Goal: Task Accomplishment & Management: Manage account settings

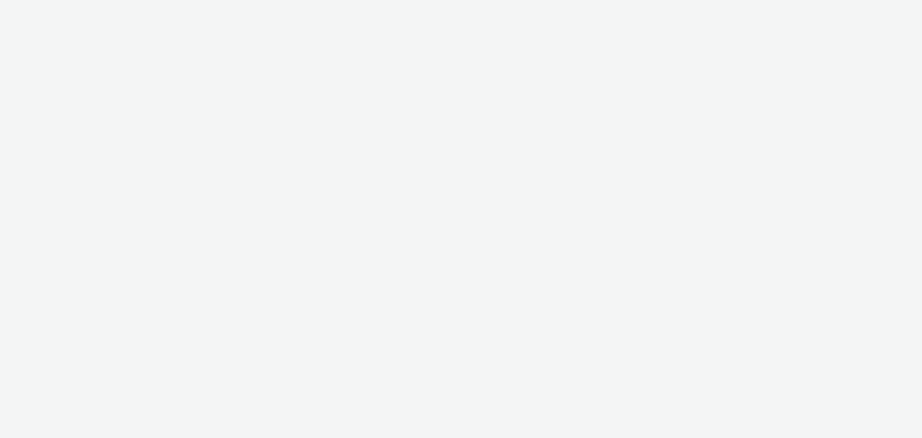
select select "a1548b1e-0fde-418e-992c-2e089afb3761"
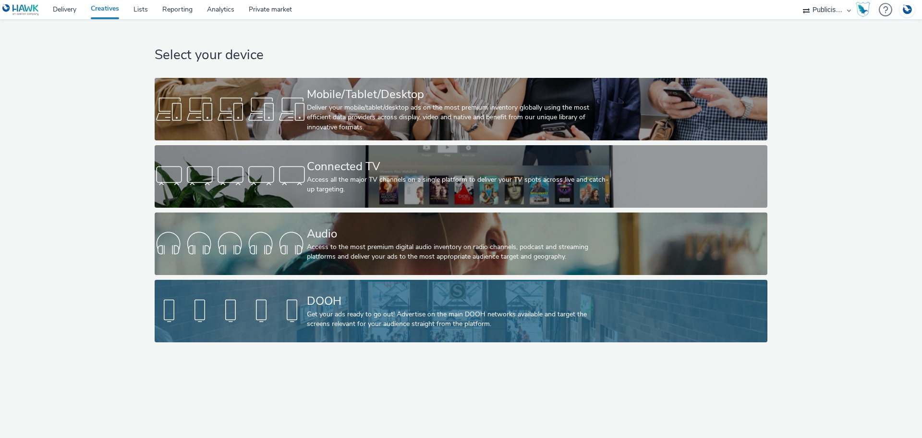
click at [366, 307] on div "DOOH" at bounding box center [459, 301] width 305 height 17
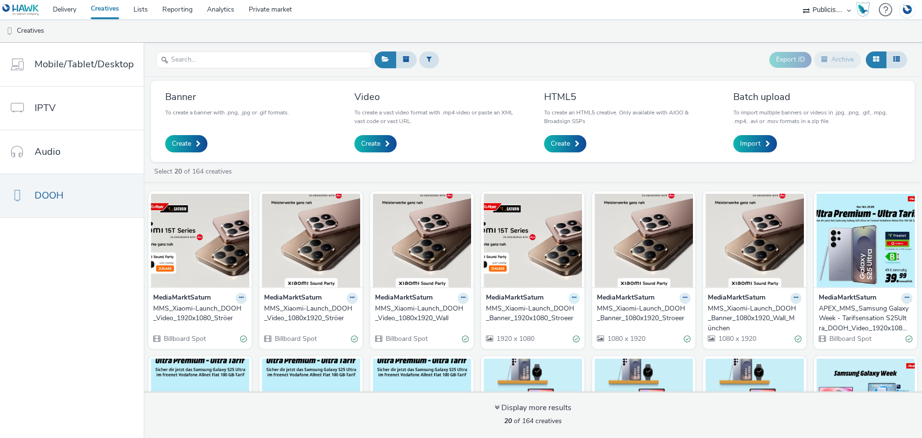
click at [572, 297] on icon at bounding box center [574, 298] width 4 height 6
click at [540, 262] on img at bounding box center [533, 241] width 98 height 94
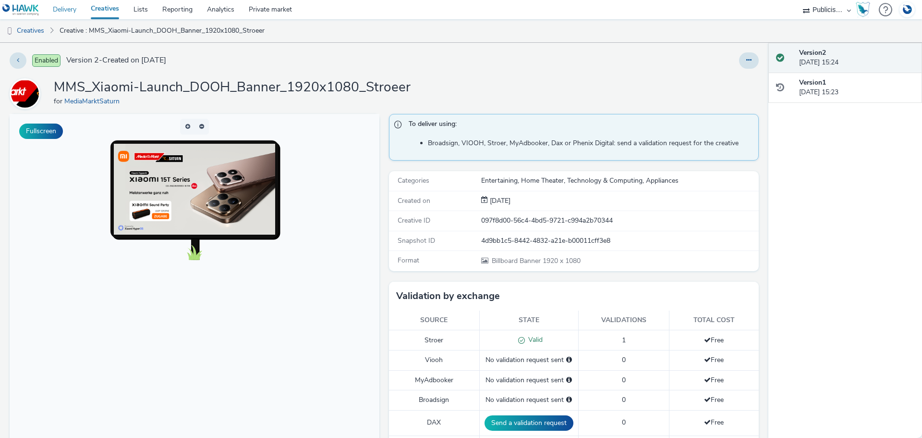
click at [71, 9] on link "Delivery" at bounding box center [65, 9] width 38 height 19
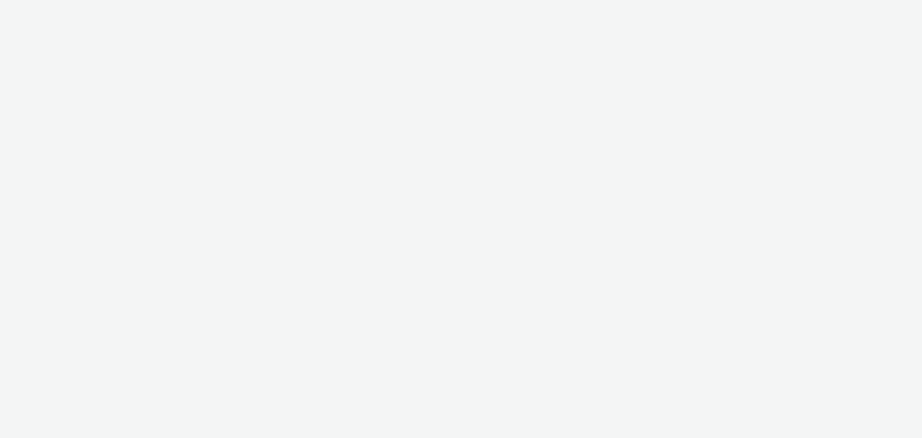
select select "a1548b1e-0fde-418e-992c-2e089afb3761"
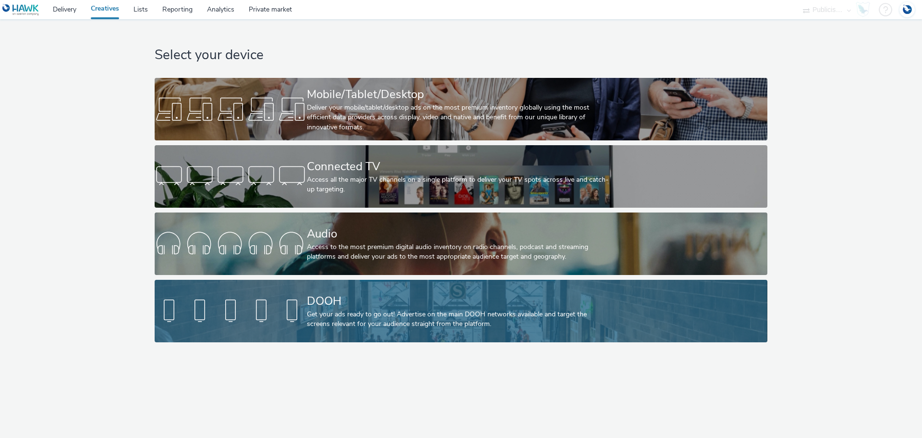
click at [351, 310] on div "Get your ads ready to go out! Advertise on the main DOOH networks available and…" at bounding box center [459, 319] width 305 height 20
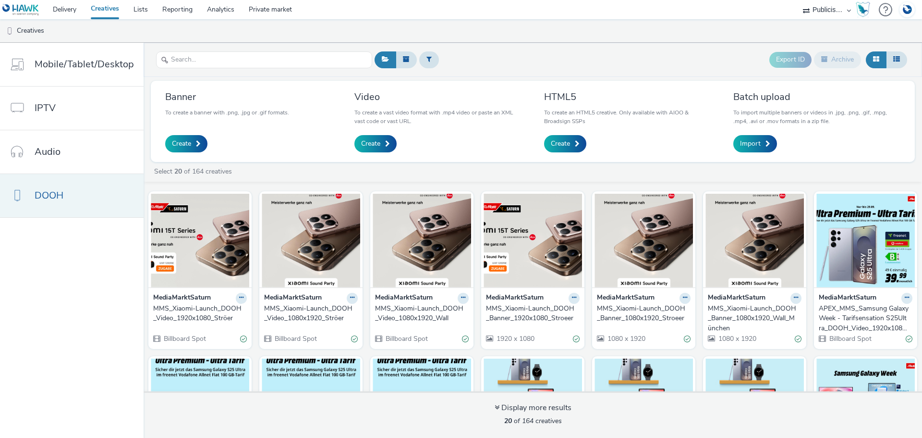
click at [68, 198] on link "DOOH" at bounding box center [72, 195] width 144 height 43
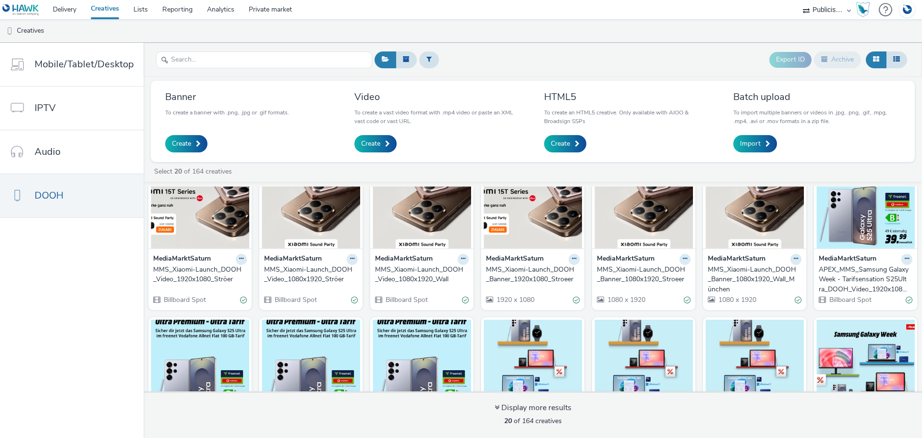
scroll to position [240, 0]
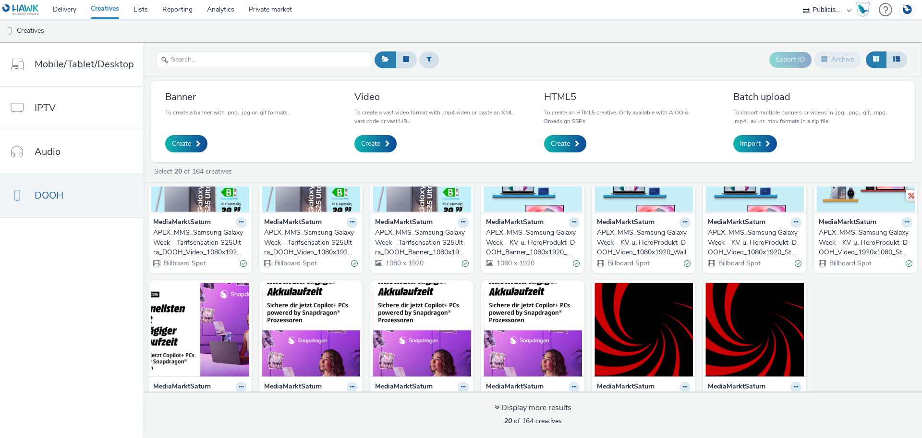
click at [422, 247] on div "APEX_MMS_Samsung Galaxy Week - Tarifsensation S25Ultra_DOOH_Banner_1080x1920_Wa…" at bounding box center [420, 242] width 90 height 29
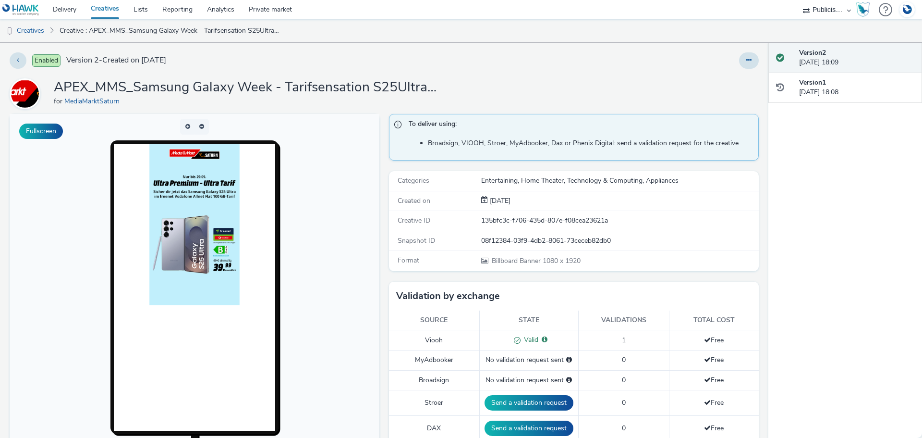
click at [399, 85] on h1 "APEX_MMS_Samsung Galaxy Week - Tarifsensation S25Ultra_DOOH_Banner_1080x1920_Wa…" at bounding box center [246, 87] width 384 height 18
click at [747, 62] on icon at bounding box center [749, 60] width 5 height 7
click at [721, 78] on link "Edit" at bounding box center [723, 79] width 72 height 19
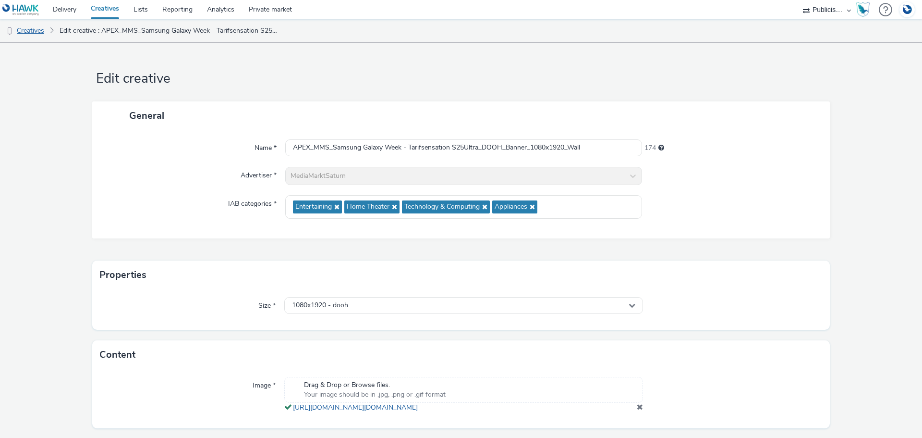
click at [34, 30] on link "Creatives" at bounding box center [24, 30] width 49 height 23
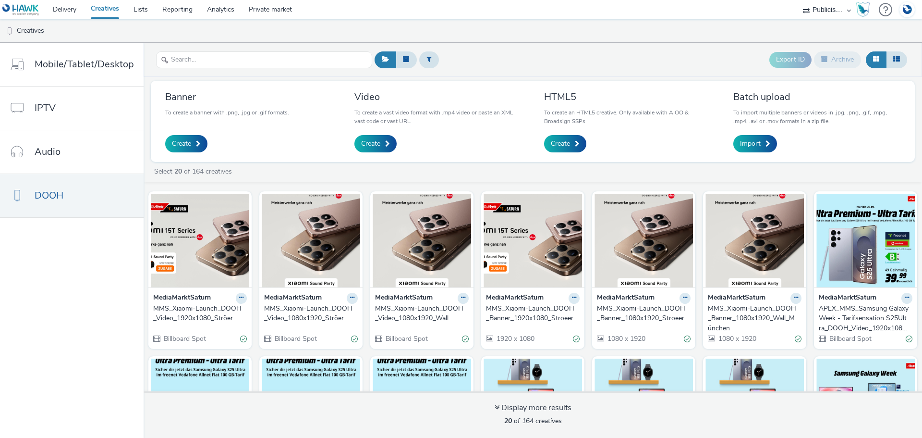
click at [414, 309] on div "MMS_Xiaomi-Launch_DOOH_Video_1080x1920_Wall" at bounding box center [420, 314] width 90 height 20
click at [572, 299] on icon at bounding box center [574, 298] width 4 height 6
click at [539, 372] on link "Archive" at bounding box center [544, 372] width 72 height 19
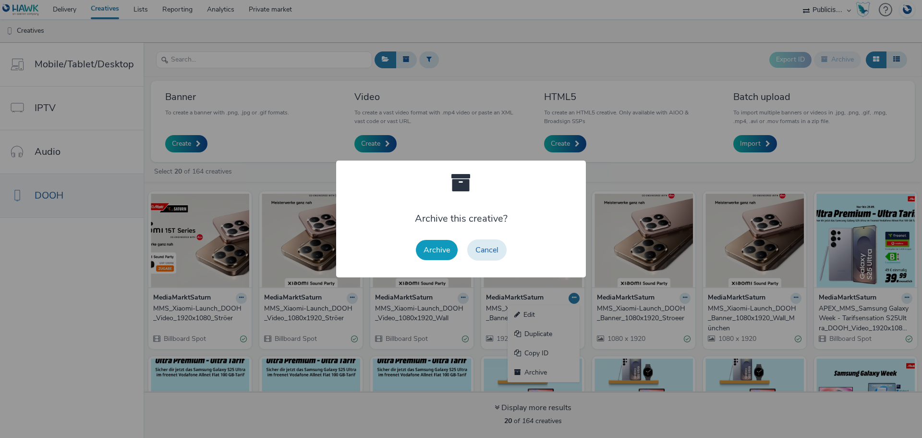
click at [444, 251] on button "Archive" at bounding box center [437, 250] width 42 height 20
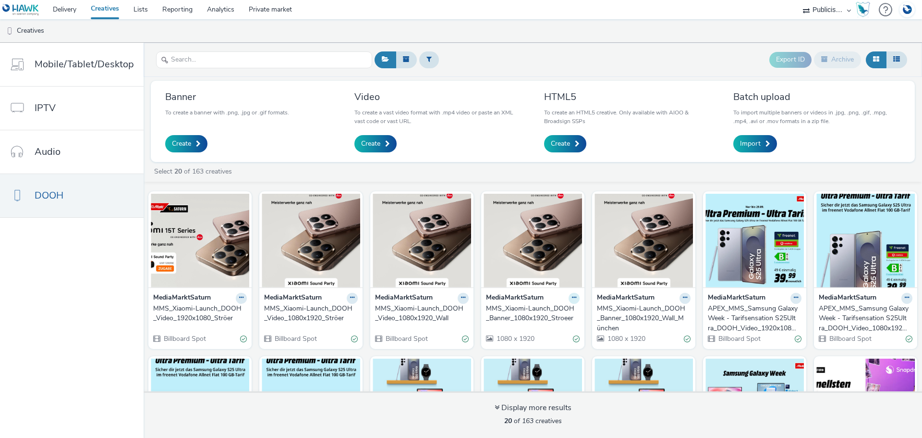
click at [572, 296] on button at bounding box center [574, 298] width 11 height 11
click at [537, 369] on link "Archive" at bounding box center [544, 372] width 72 height 19
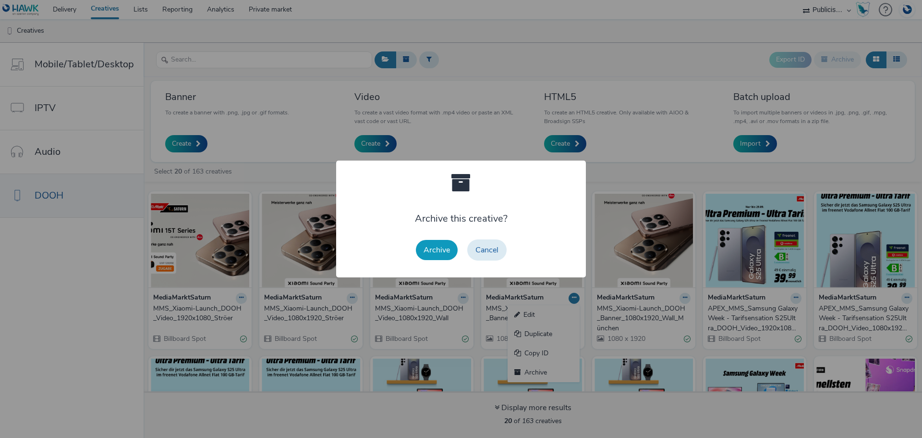
click at [436, 241] on button "Archive" at bounding box center [437, 250] width 42 height 20
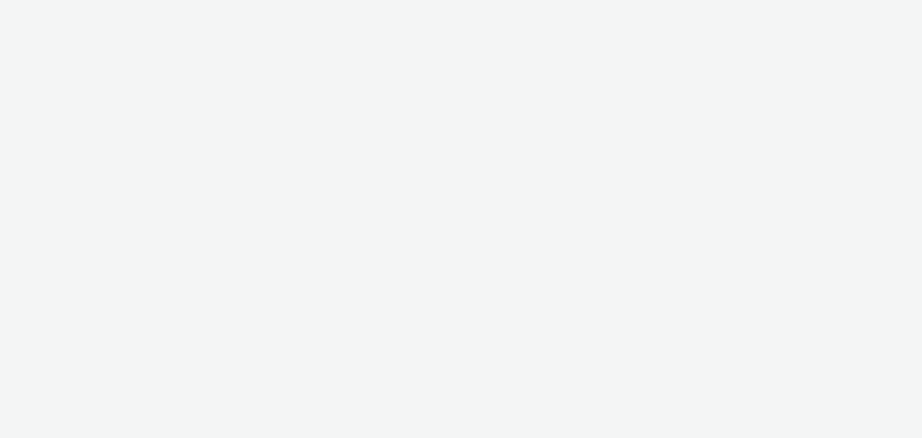
select select "a1548b1e-0fde-418e-992c-2e089afb3761"
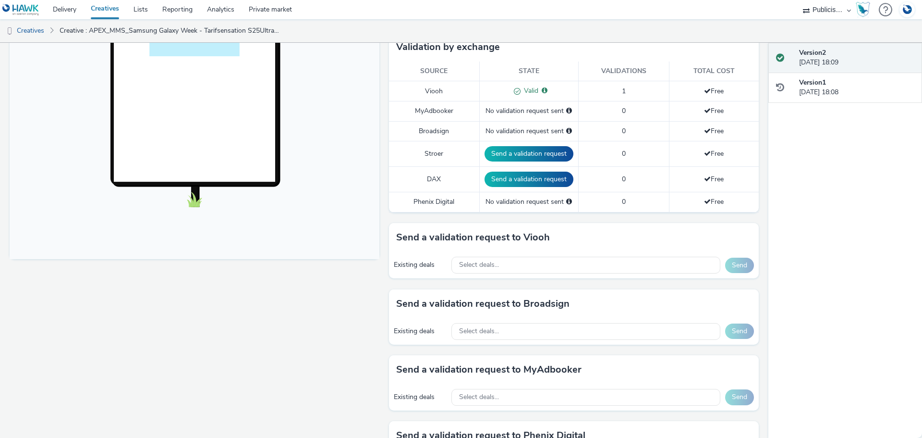
scroll to position [336, 0]
